Goal: Task Accomplishment & Management: Use online tool/utility

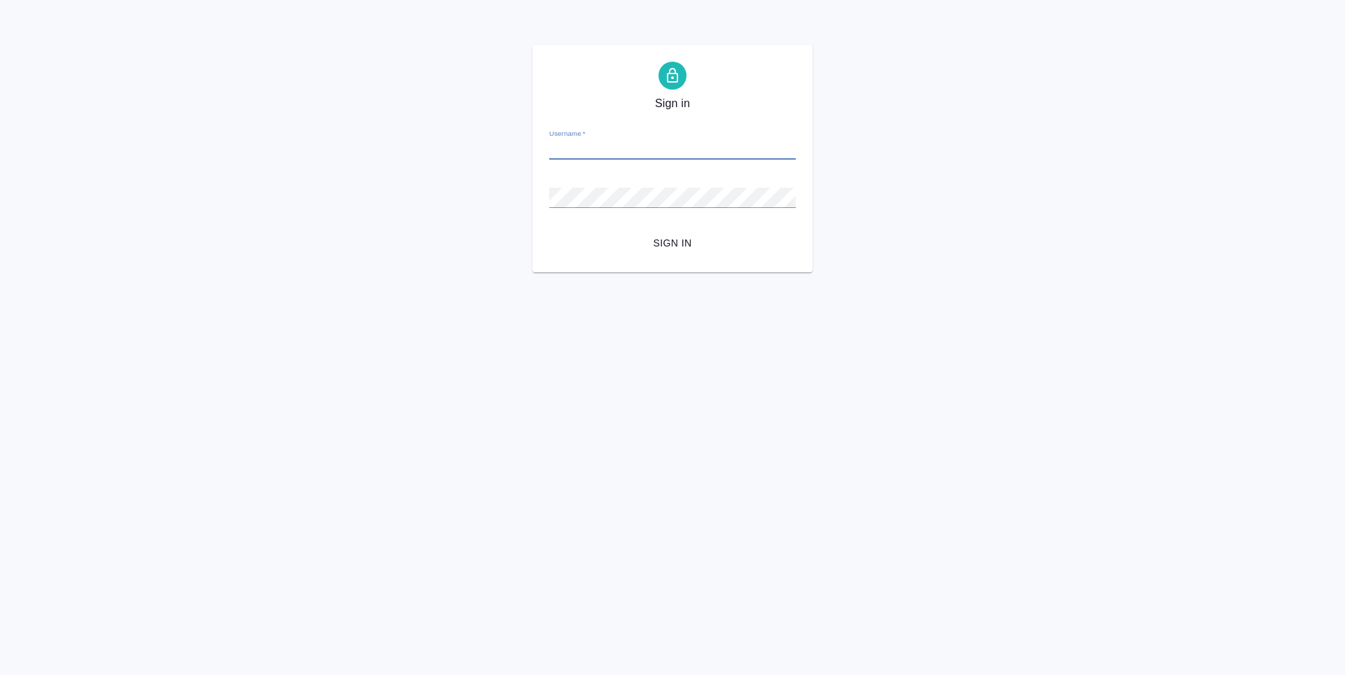
click at [595, 149] on input "Username   *" at bounding box center [672, 150] width 247 height 20
type input "a.ganina@awatera.com"
click at [549, 230] on button "Sign in" at bounding box center [672, 243] width 247 height 26
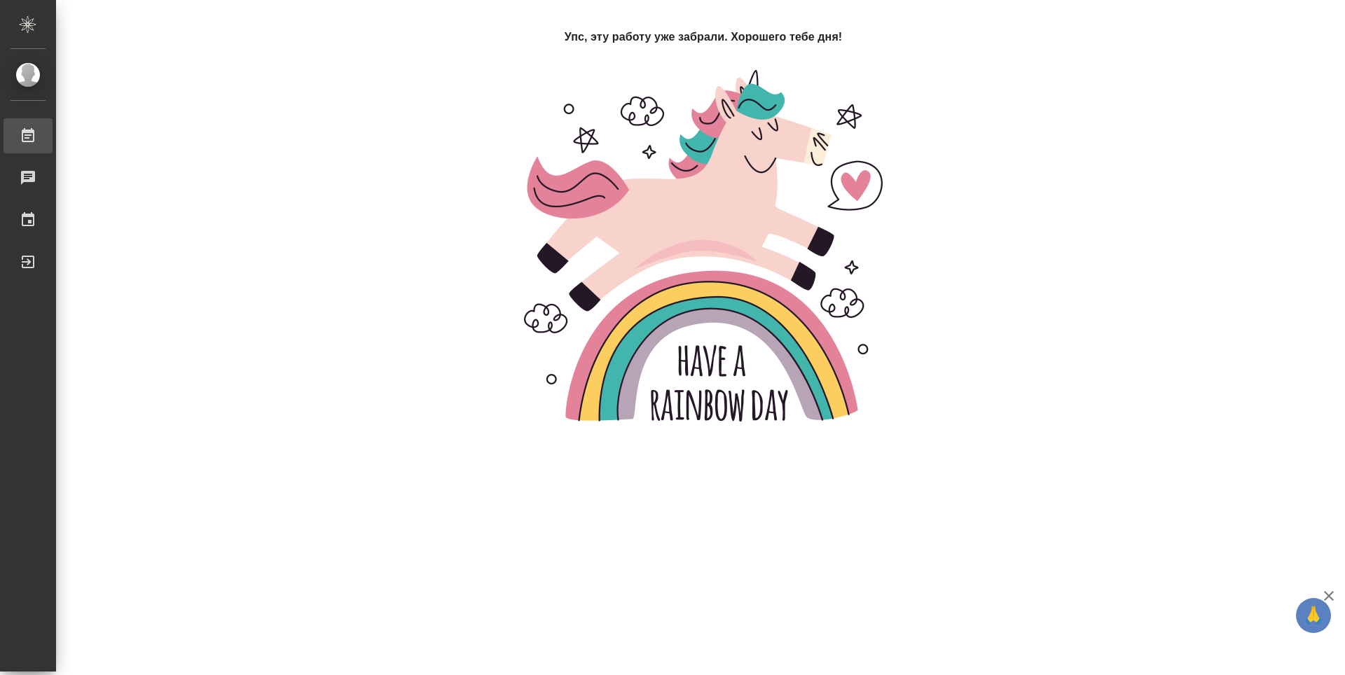
click at [53, 132] on link "Работы" at bounding box center [28, 135] width 49 height 35
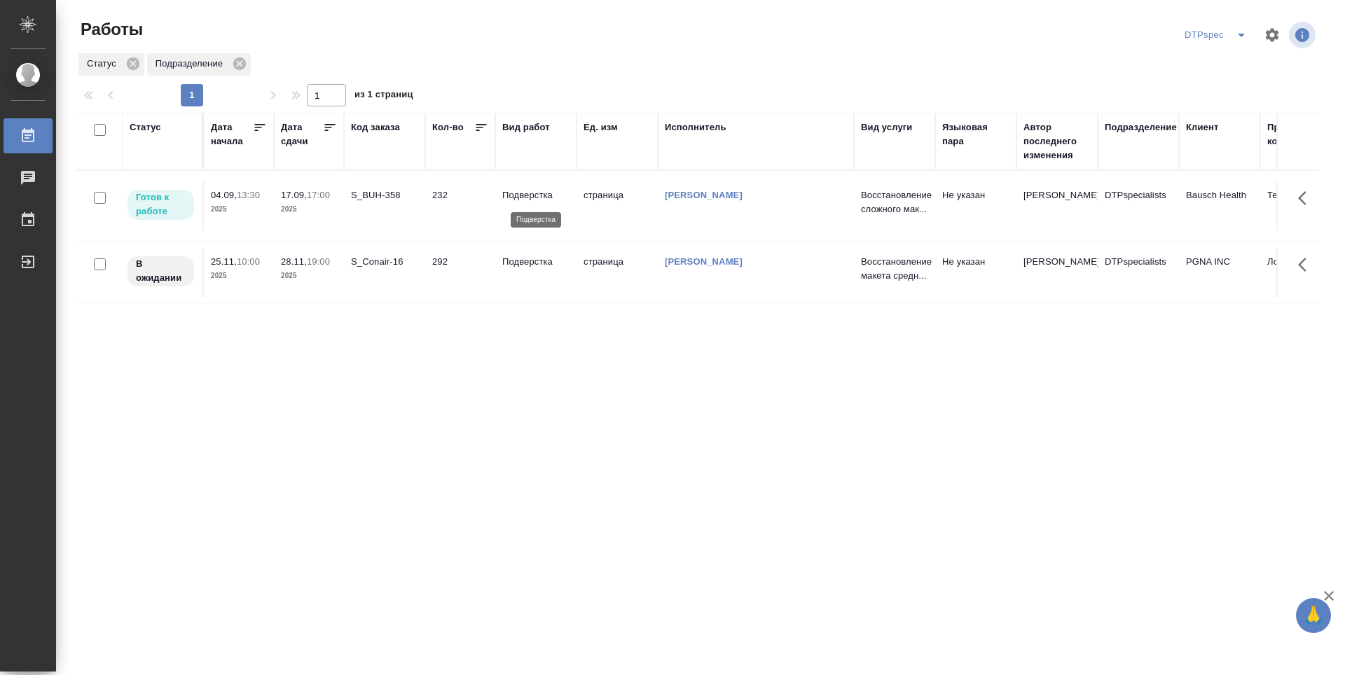
click at [520, 193] on p "Подверстка" at bounding box center [535, 195] width 67 height 14
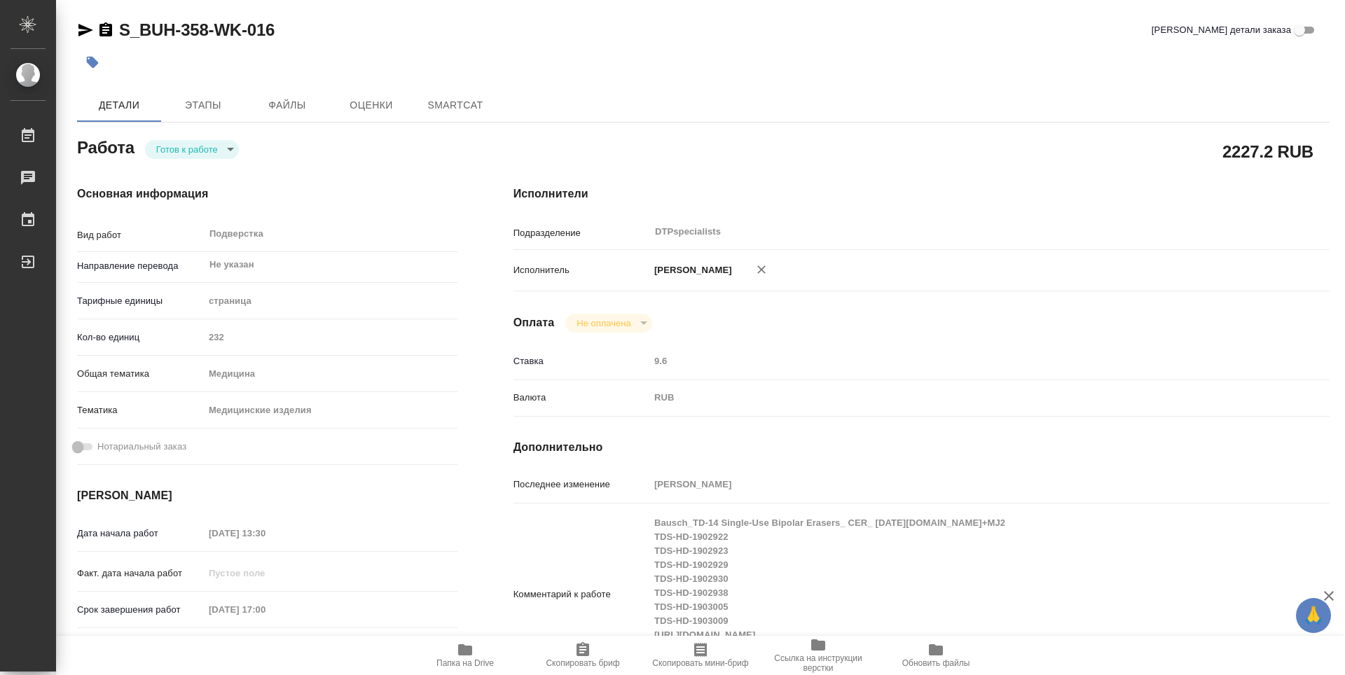
type textarea "x"
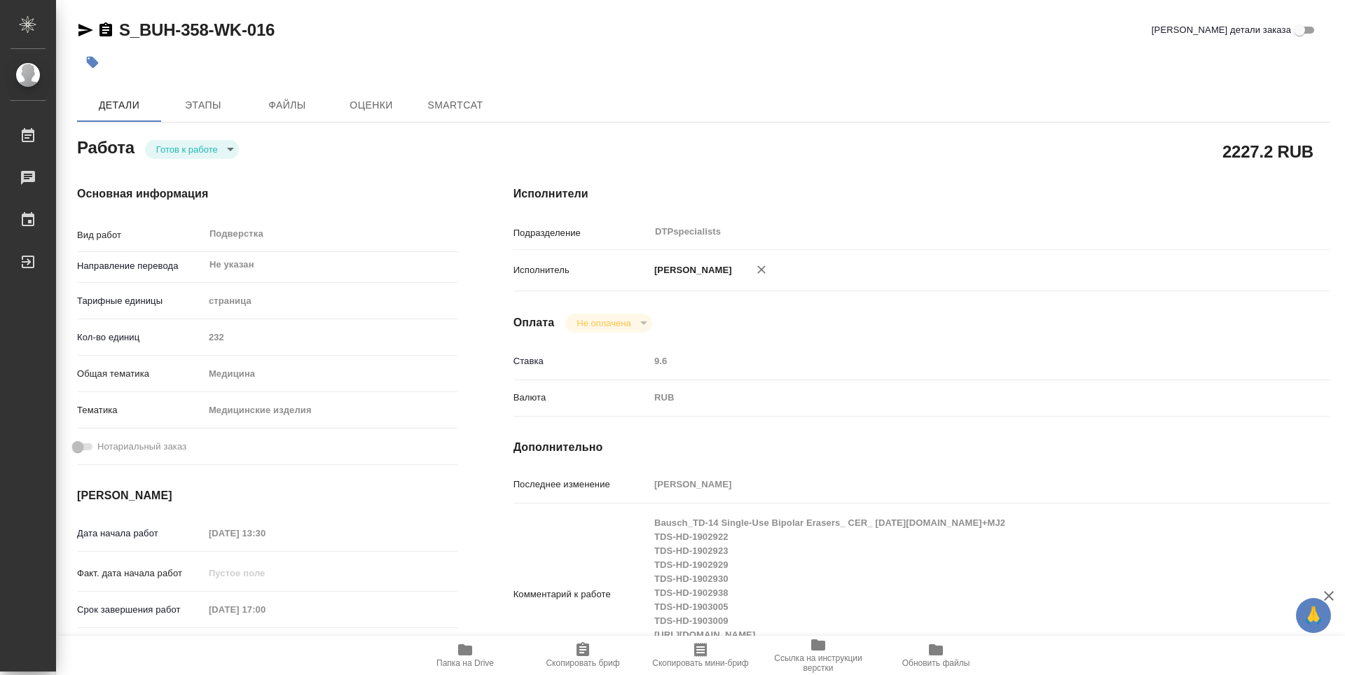
type textarea "x"
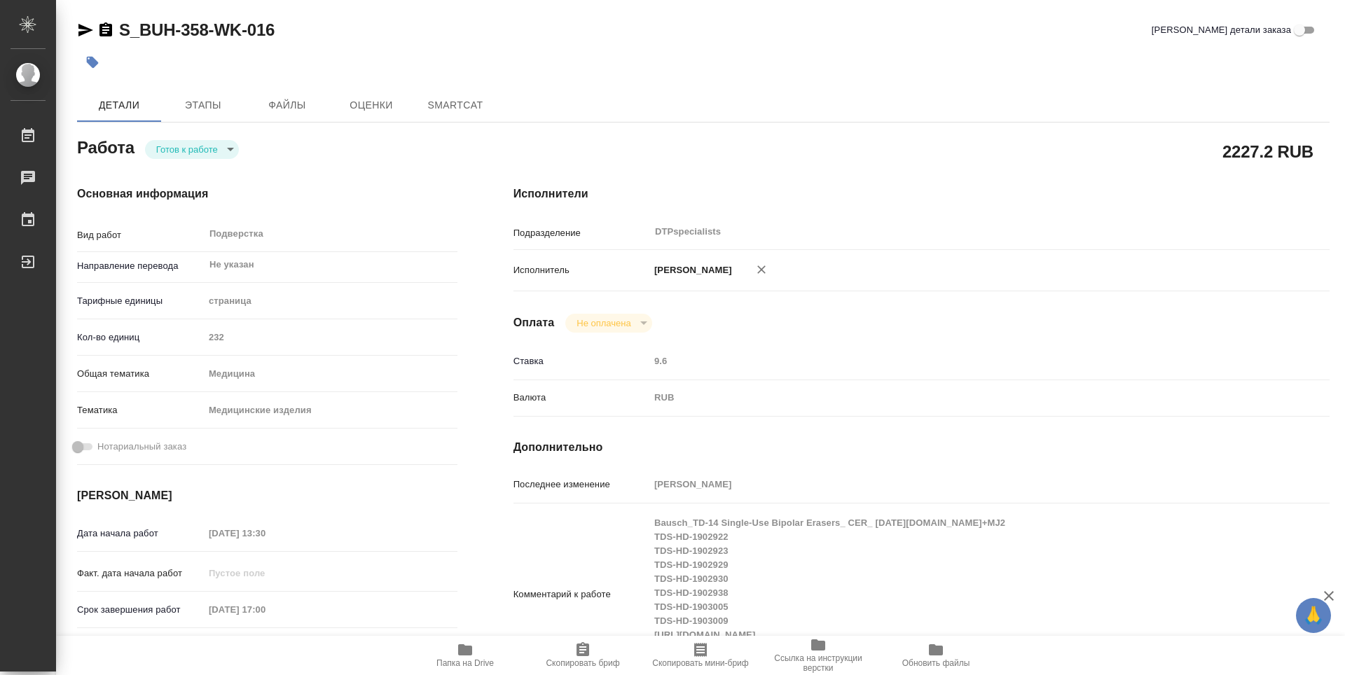
type textarea "x"
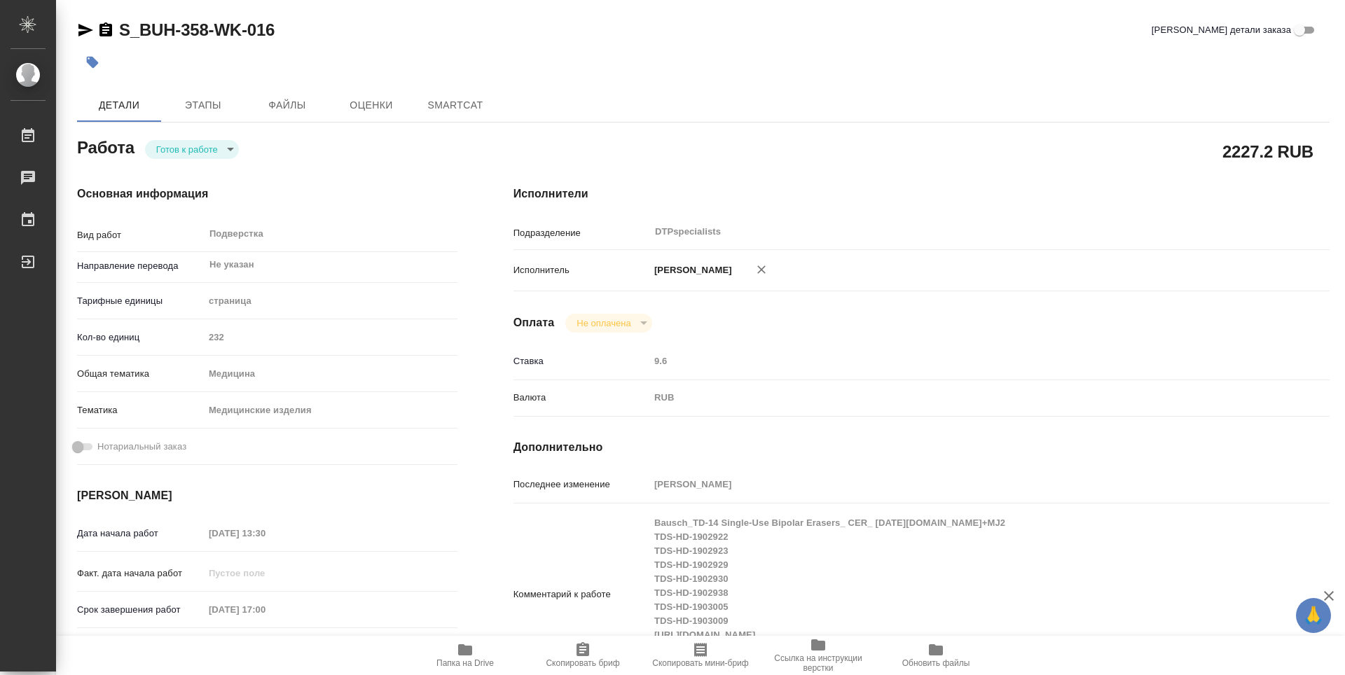
type textarea "x"
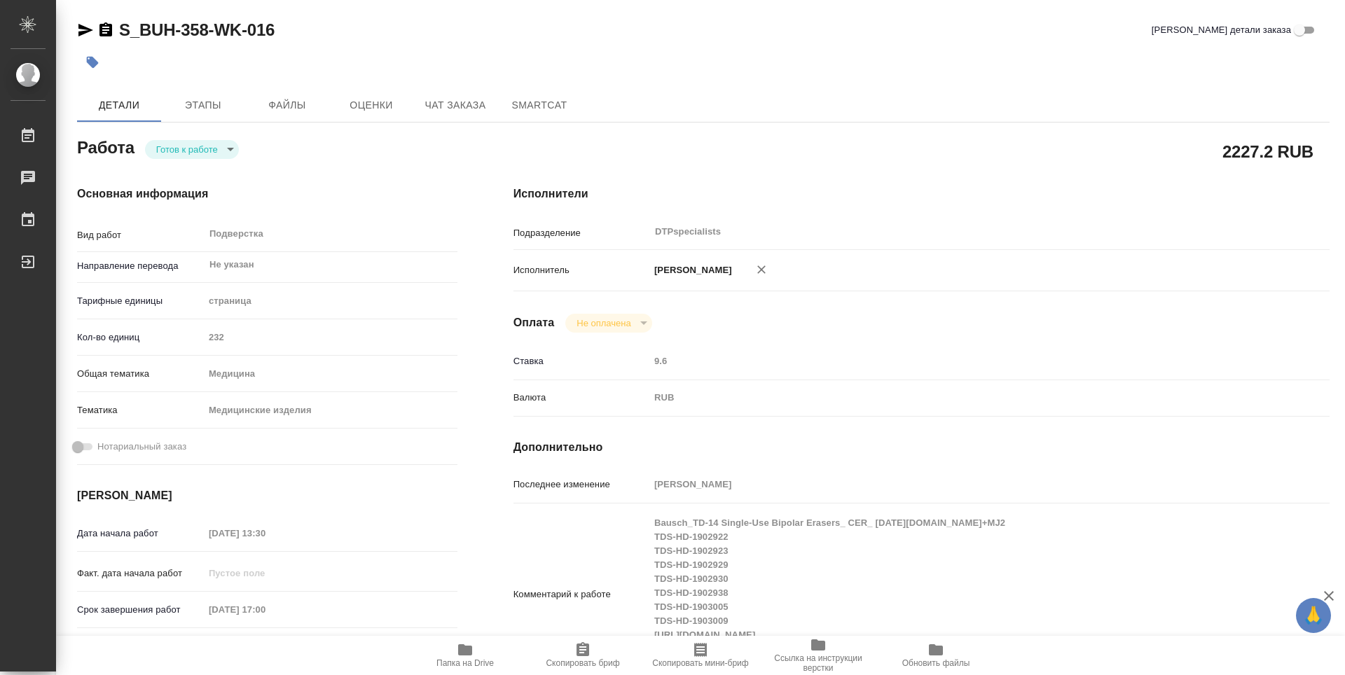
type textarea "x"
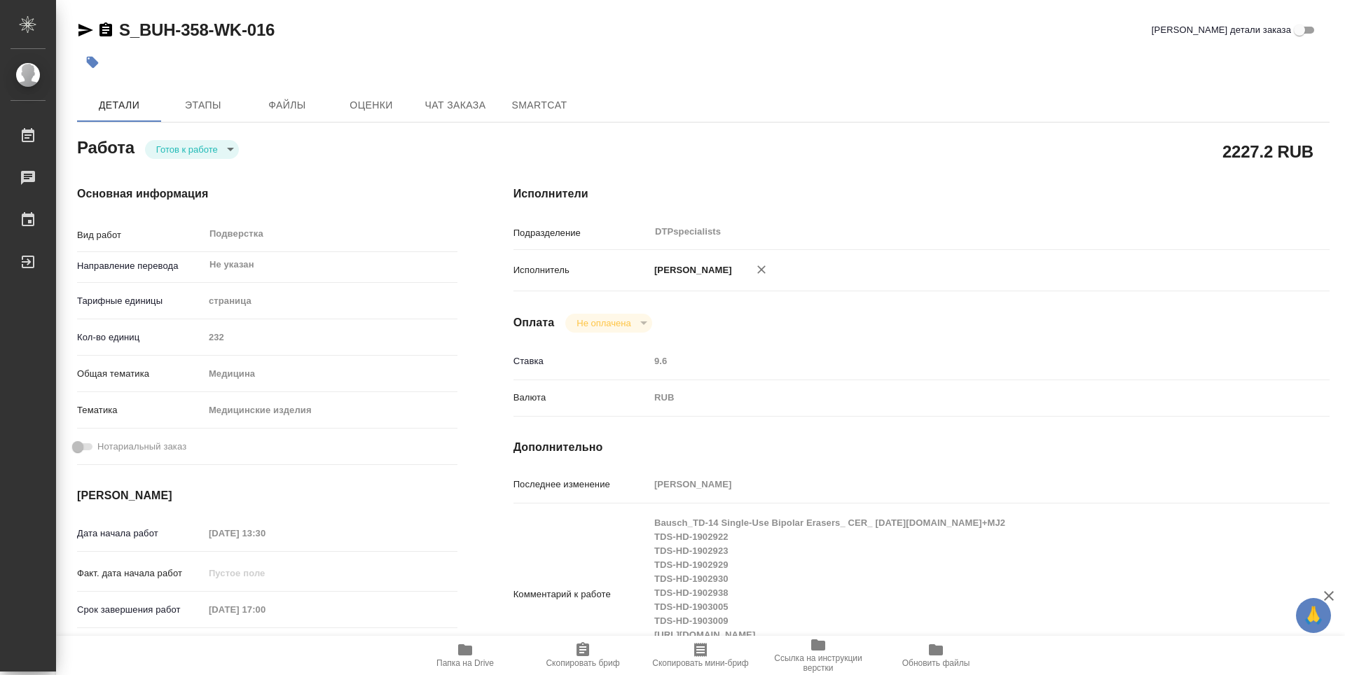
type textarea "x"
